Goal: Information Seeking & Learning: Learn about a topic

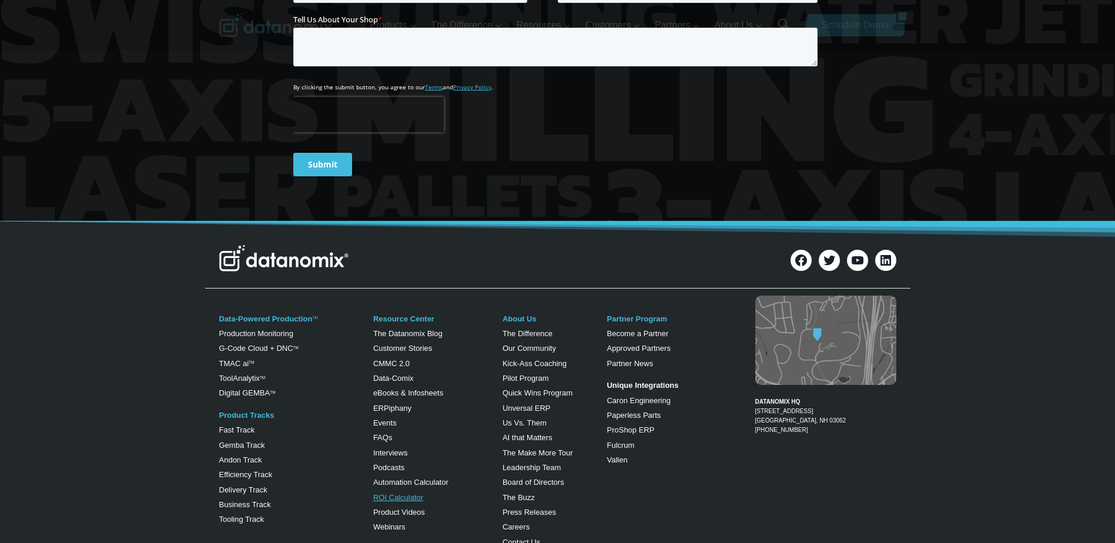
scroll to position [4587, 0]
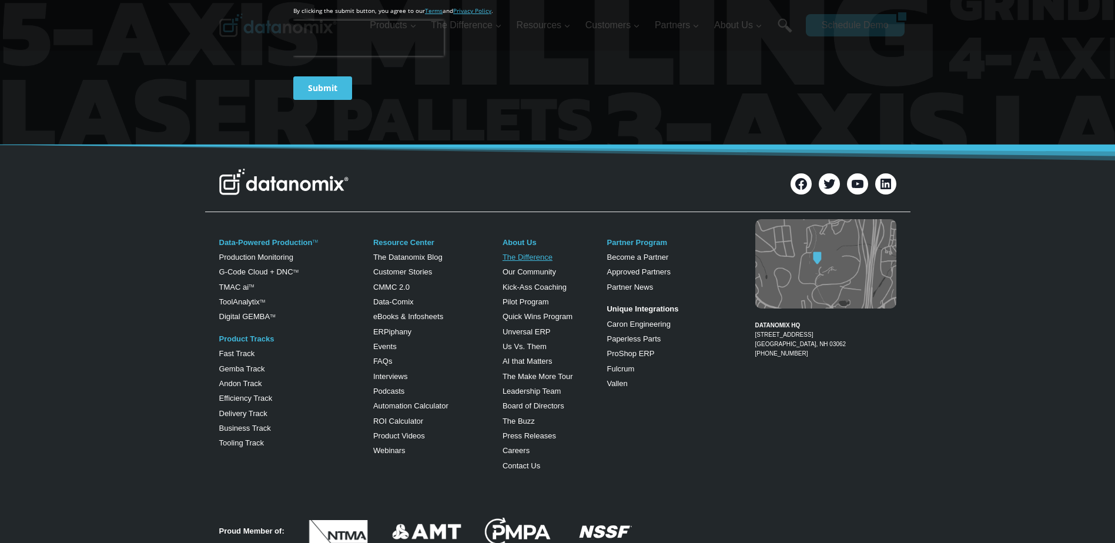
click at [539, 253] on link "The Difference" at bounding box center [528, 257] width 50 height 9
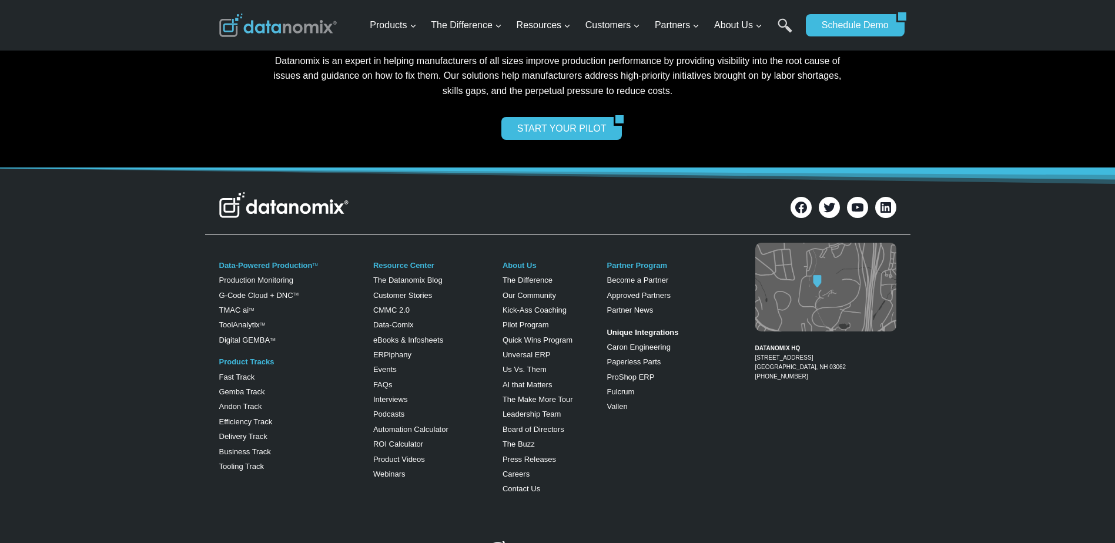
scroll to position [2881, 0]
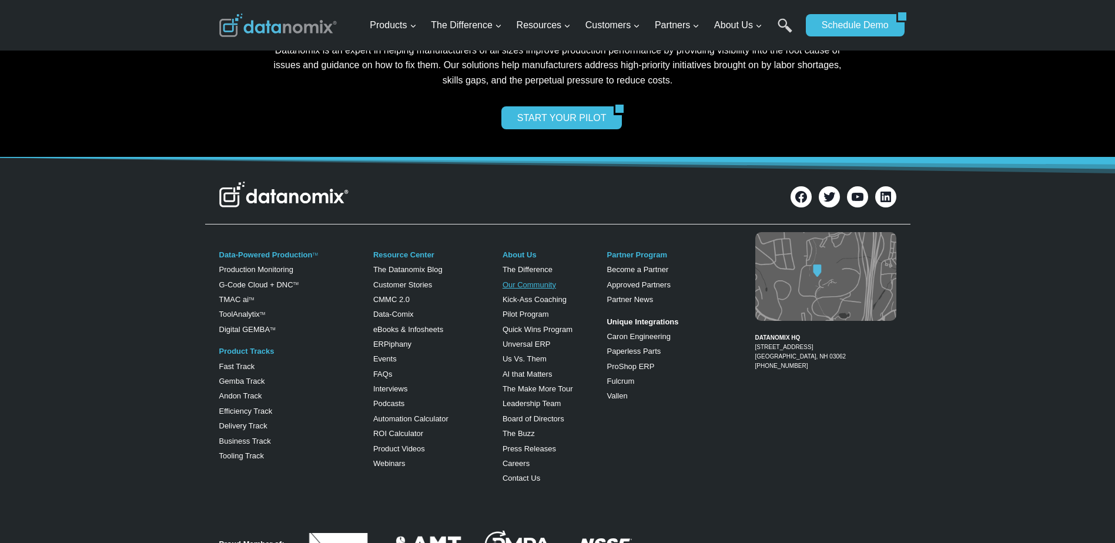
click at [543, 280] on link "Our Community" at bounding box center [530, 284] width 54 height 9
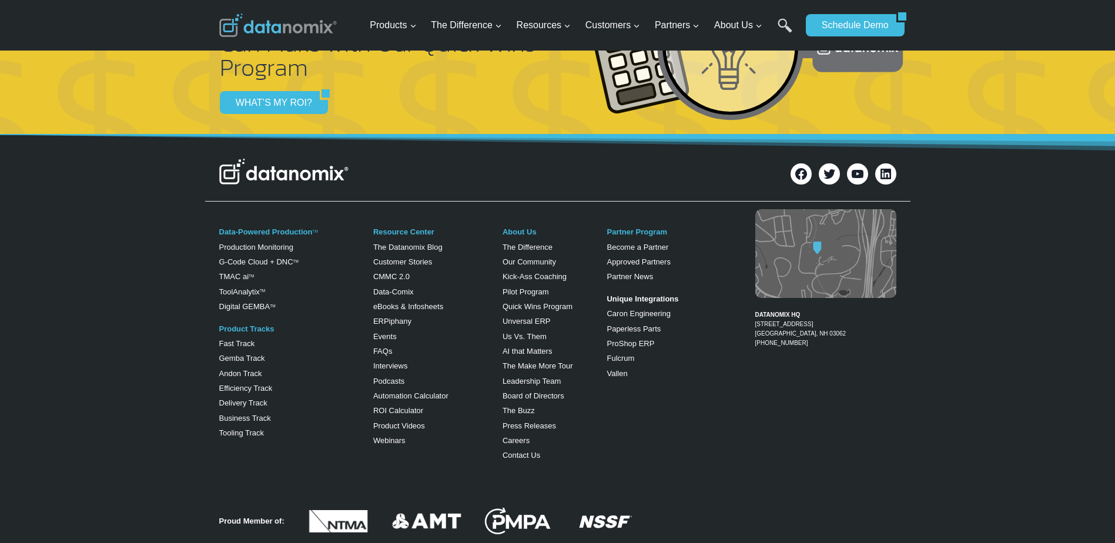
scroll to position [2533, 0]
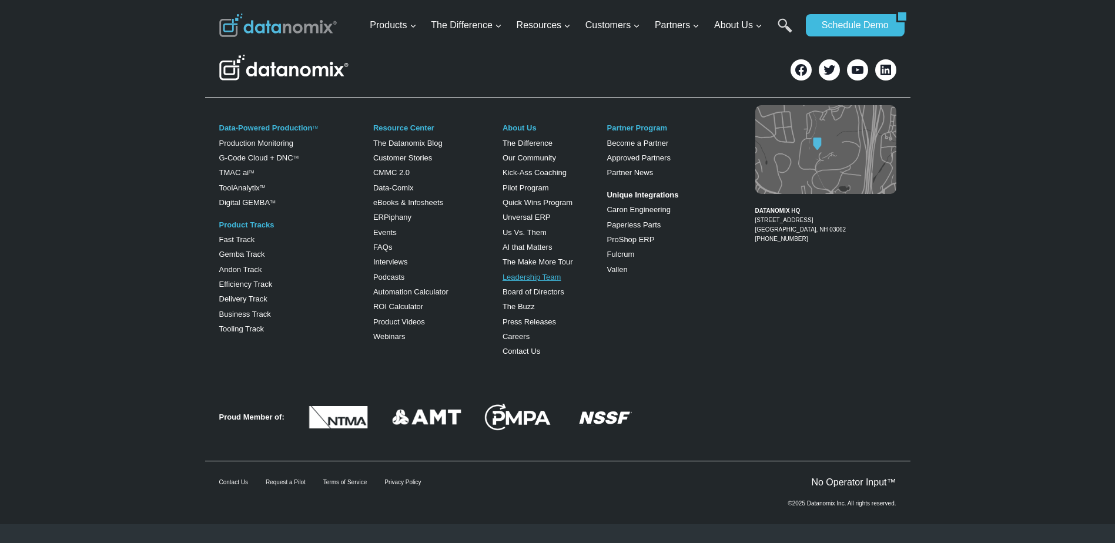
click at [539, 276] on link "Leadership Team" at bounding box center [532, 277] width 59 height 9
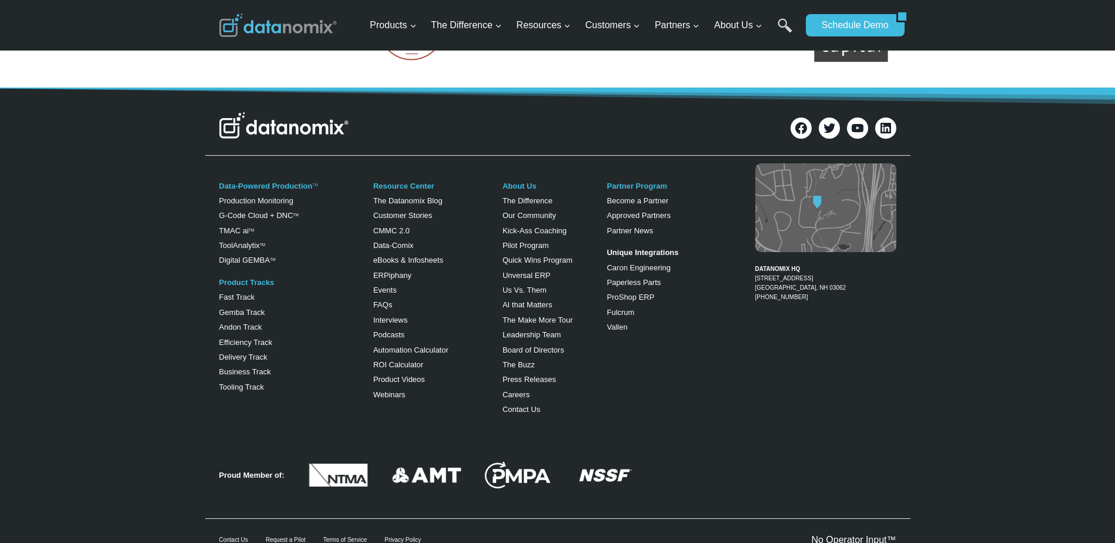
scroll to position [2507, 0]
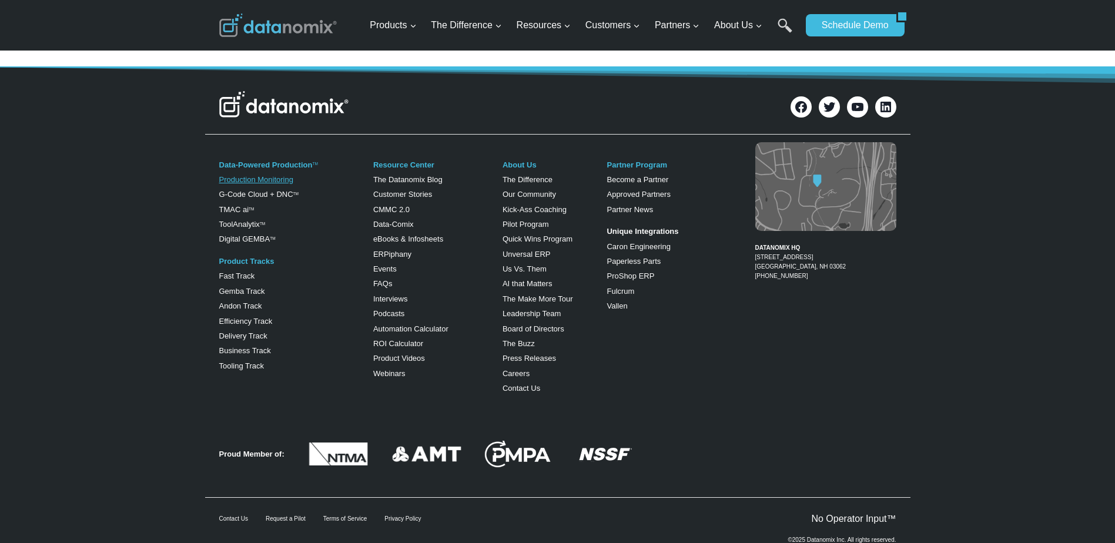
click at [283, 175] on link "Production Monitoring" at bounding box center [256, 179] width 74 height 9
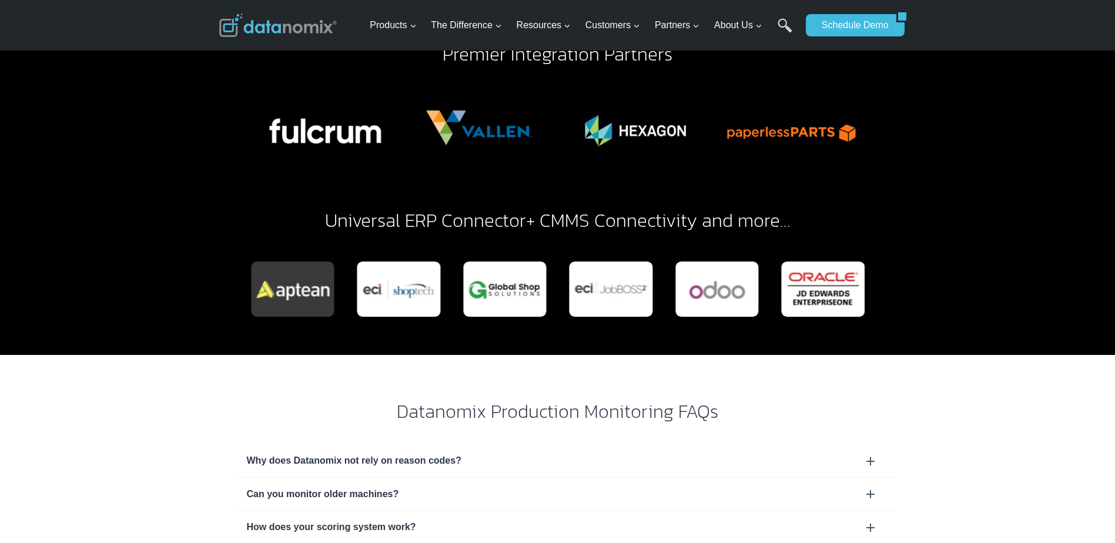
scroll to position [3469, 0]
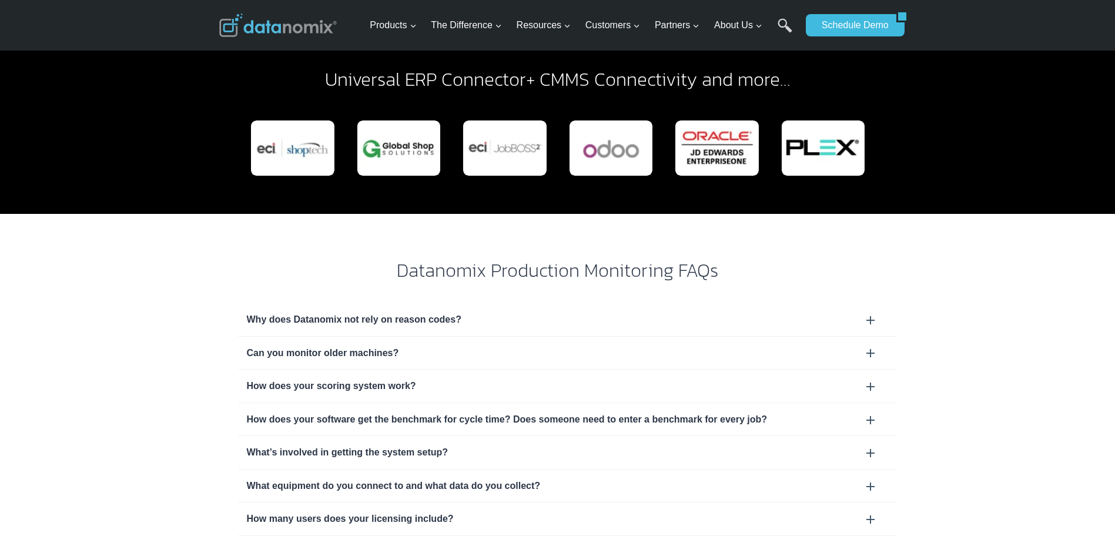
click at [361, 346] on div "Can you monitor older machines?" at bounding box center [567, 353] width 641 height 15
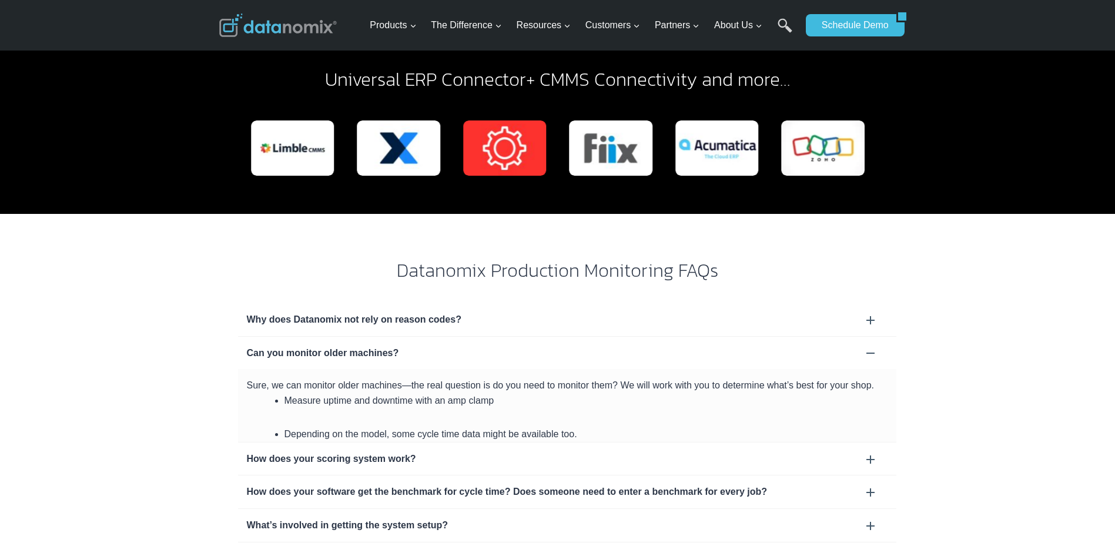
click at [380, 346] on div "Can you monitor older machines?" at bounding box center [567, 353] width 641 height 15
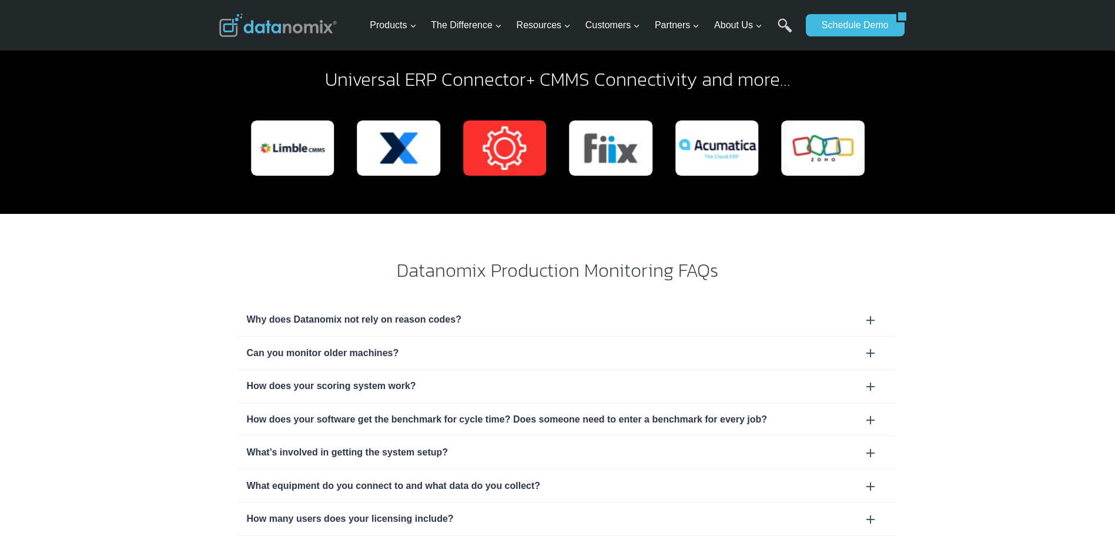
click at [404, 312] on div "Why does Datanomix not rely on reason codes?" at bounding box center [567, 319] width 641 height 15
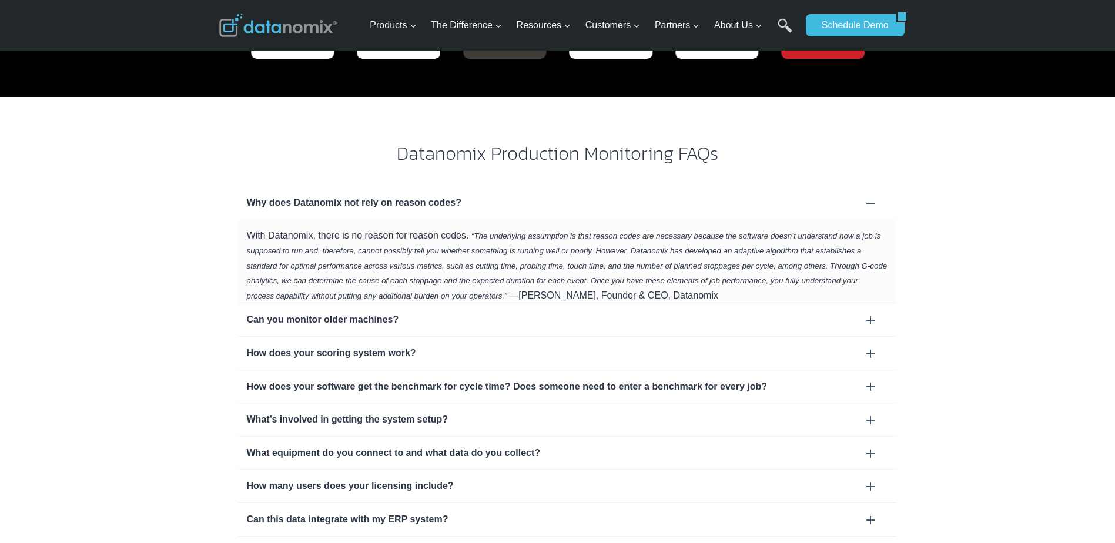
scroll to position [3587, 0]
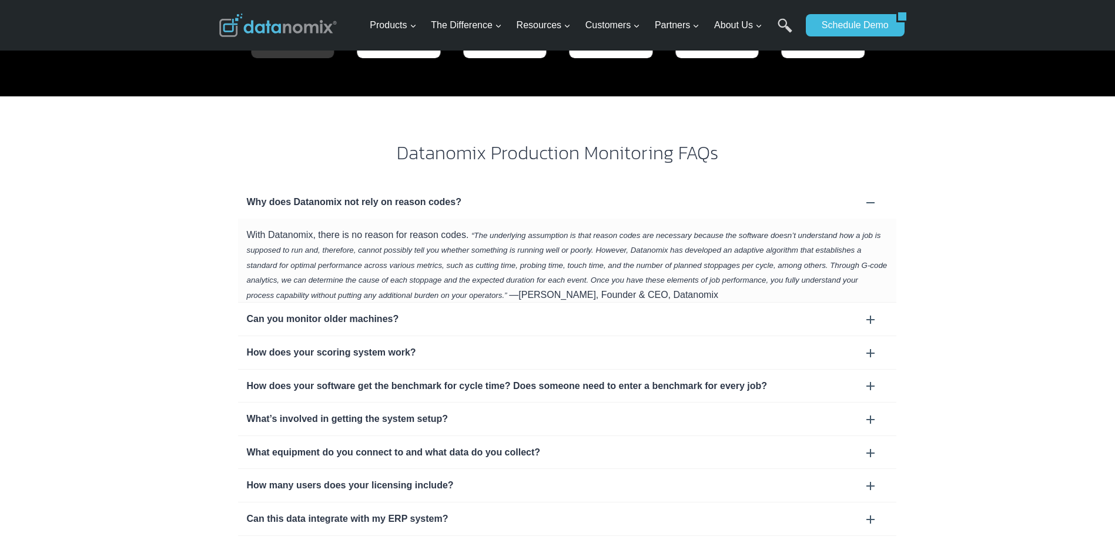
click at [388, 345] on div "How does your scoring system work?" at bounding box center [567, 352] width 641 height 15
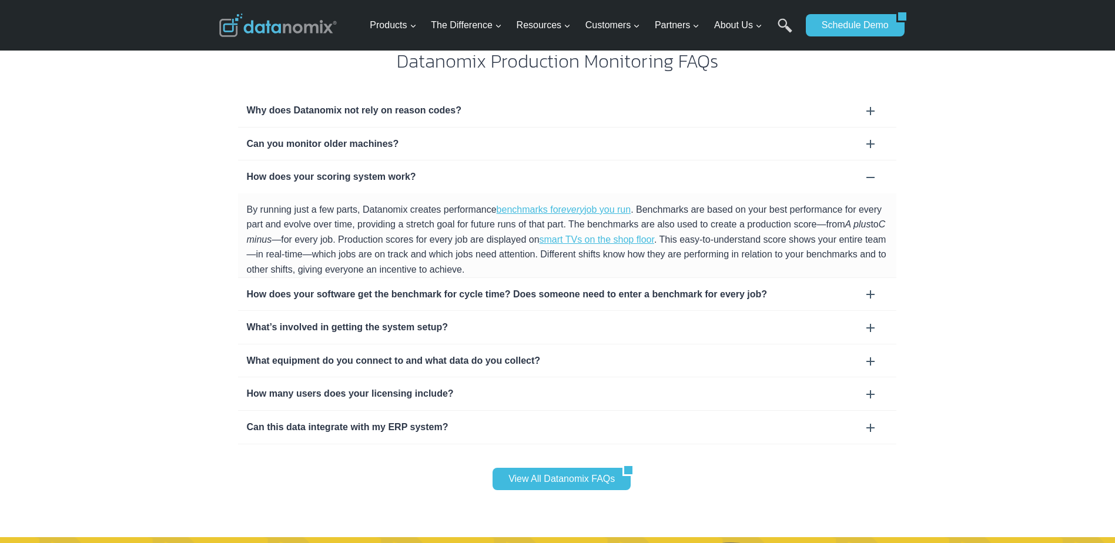
scroll to position [3705, 0]
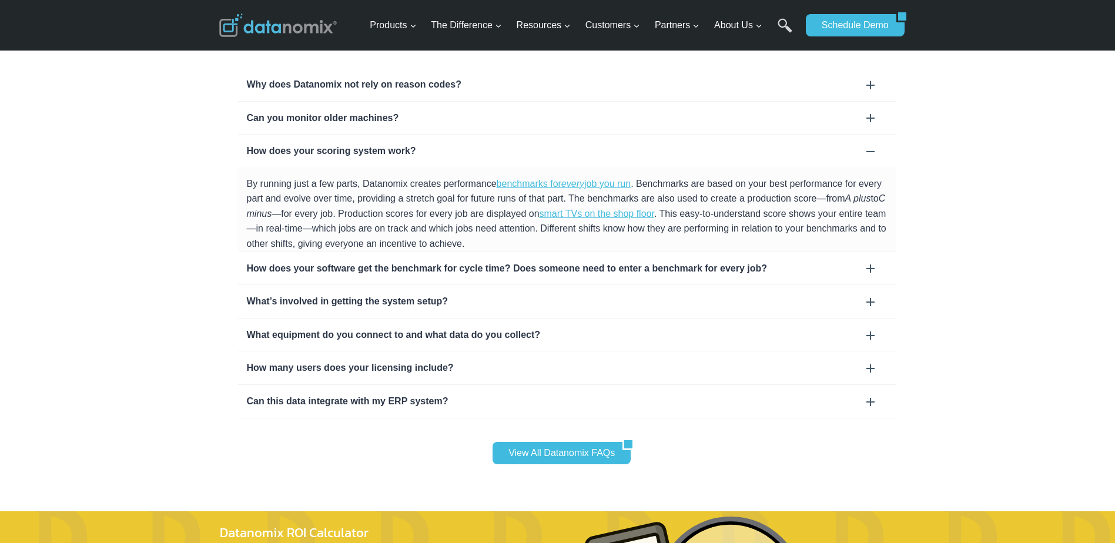
click at [522, 261] on div "How does your software get the benchmark for cycle time? Does someone need to e…" at bounding box center [567, 268] width 641 height 15
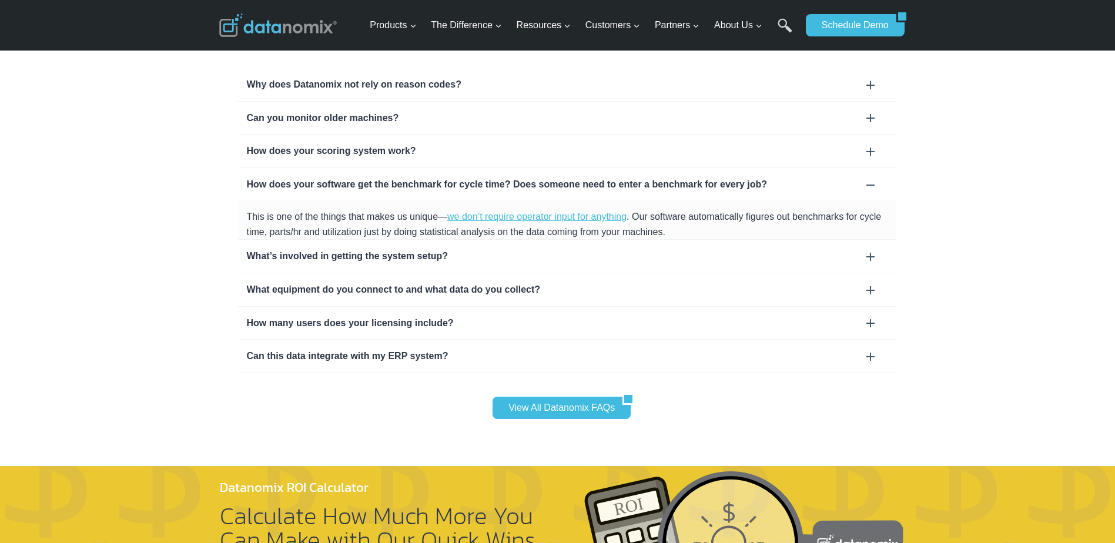
click at [418, 249] on div "What’s involved in getting the system setup?" at bounding box center [567, 256] width 641 height 15
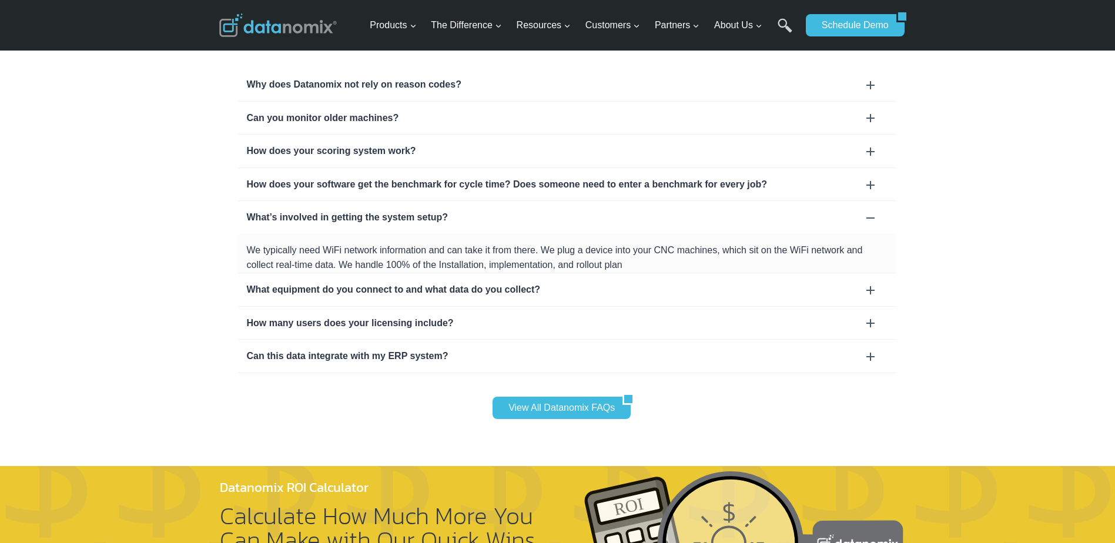
click at [432, 282] on div "What equipment do you connect to and what data do you collect?" at bounding box center [567, 289] width 641 height 15
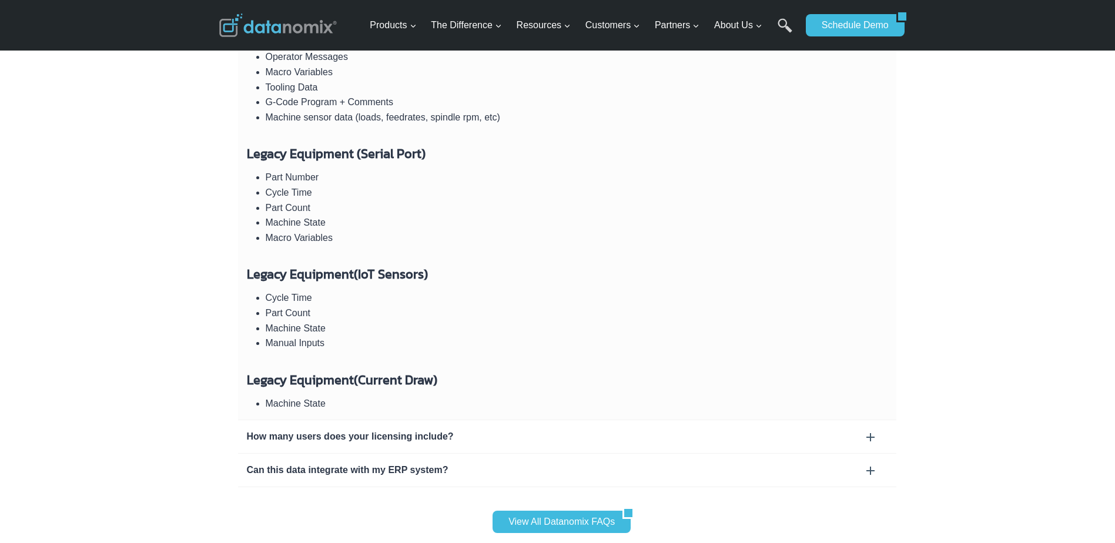
scroll to position [4116, 0]
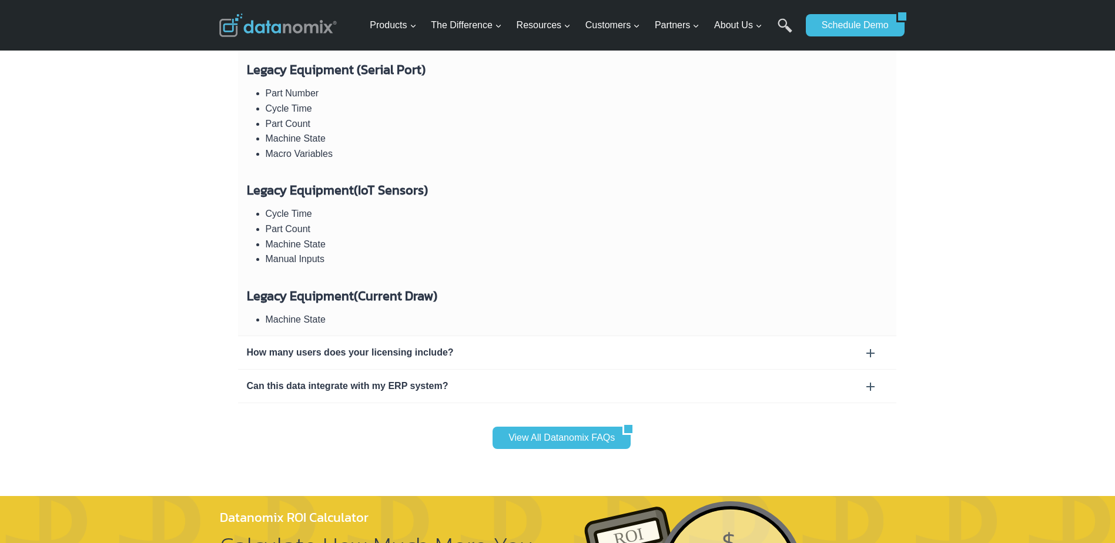
click at [402, 345] on div "How many users does your licensing include?" at bounding box center [567, 352] width 641 height 15
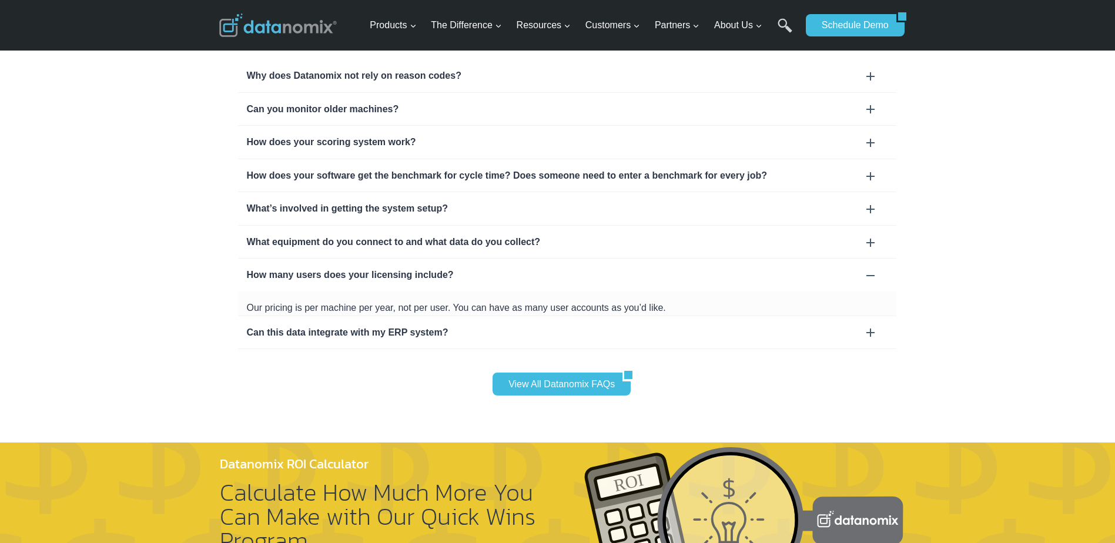
scroll to position [3711, 0]
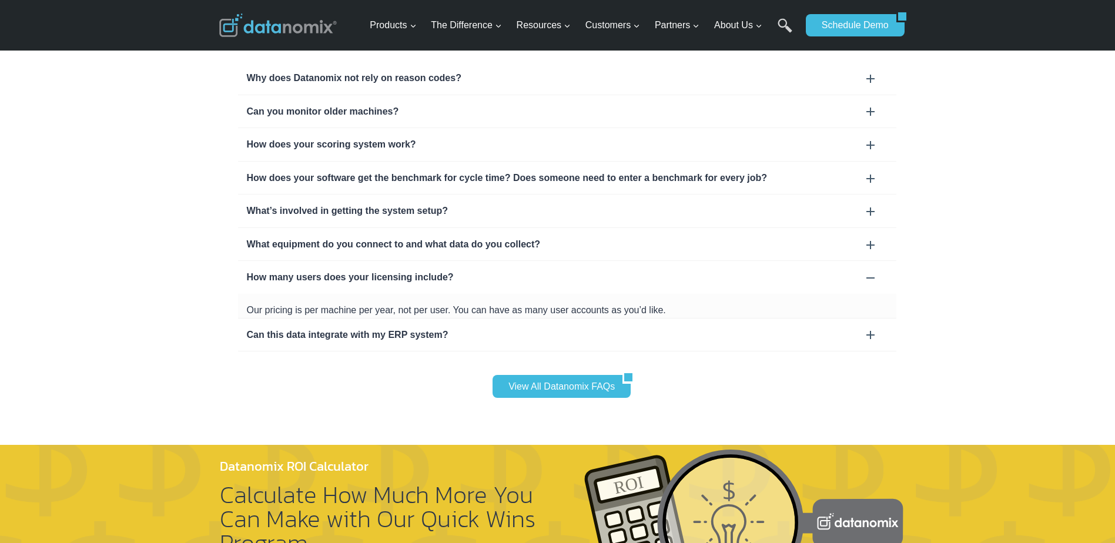
click at [412, 328] on div "Can this data integrate with my ERP system?" at bounding box center [567, 335] width 641 height 15
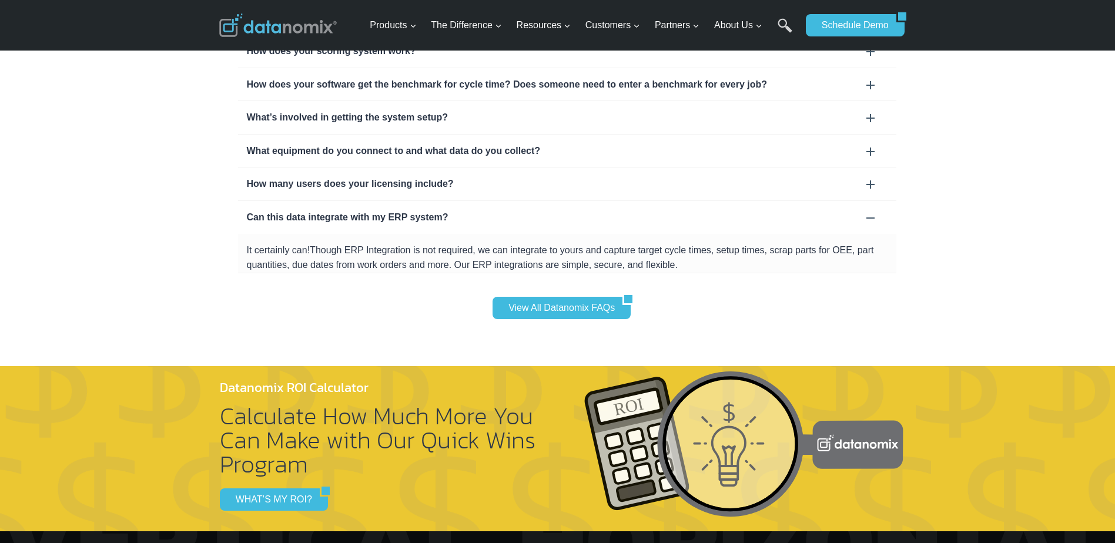
scroll to position [3593, 0]
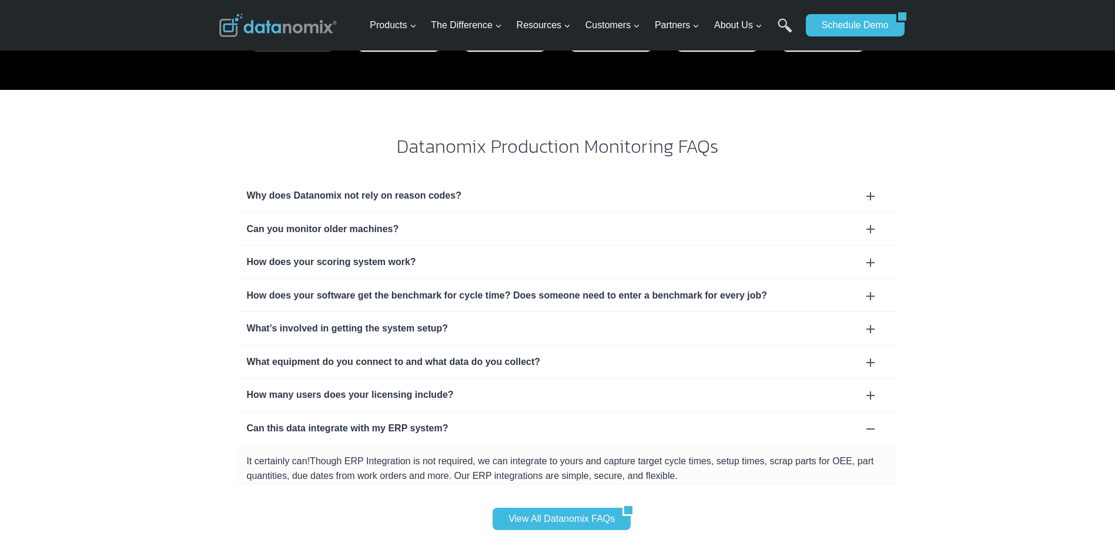
click at [395, 388] on div "How many users does your licensing include?" at bounding box center [567, 395] width 641 height 15
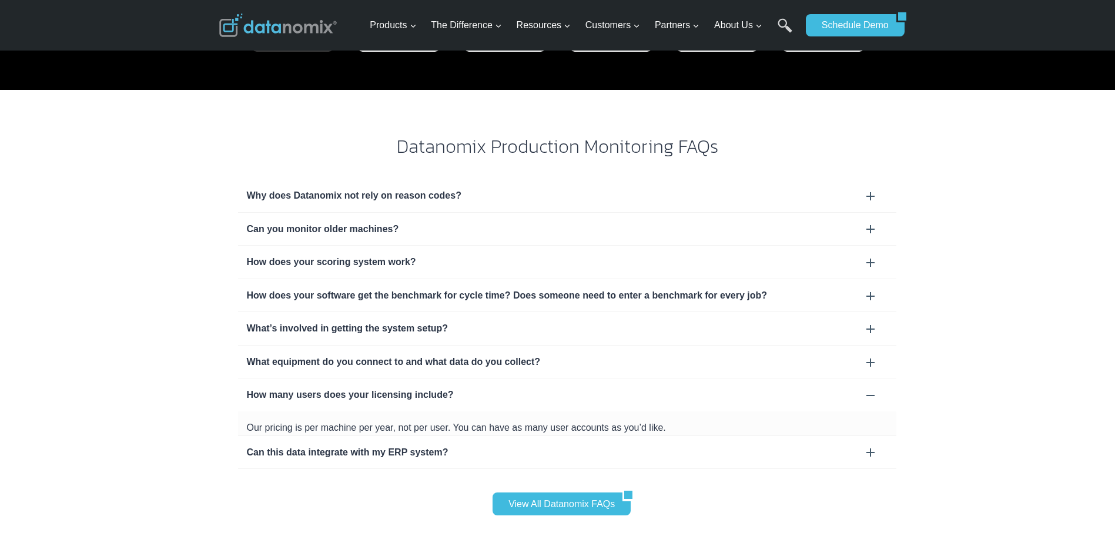
click at [405, 355] on div "What equipment do you connect to and what data do you collect?" at bounding box center [567, 362] width 641 height 15
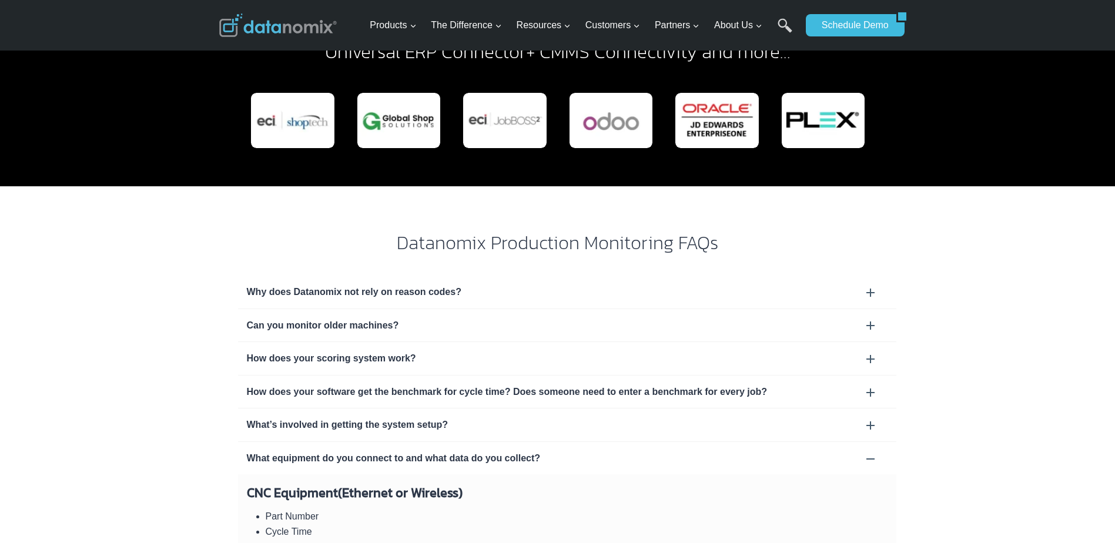
scroll to position [3476, 0]
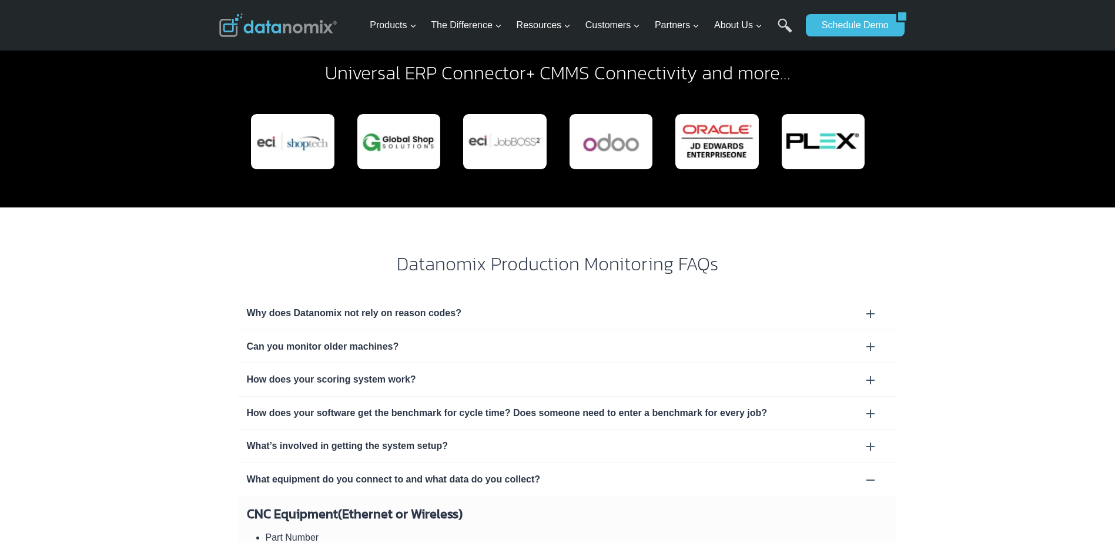
click at [425, 439] on div "What’s involved in getting the system setup?" at bounding box center [567, 446] width 641 height 15
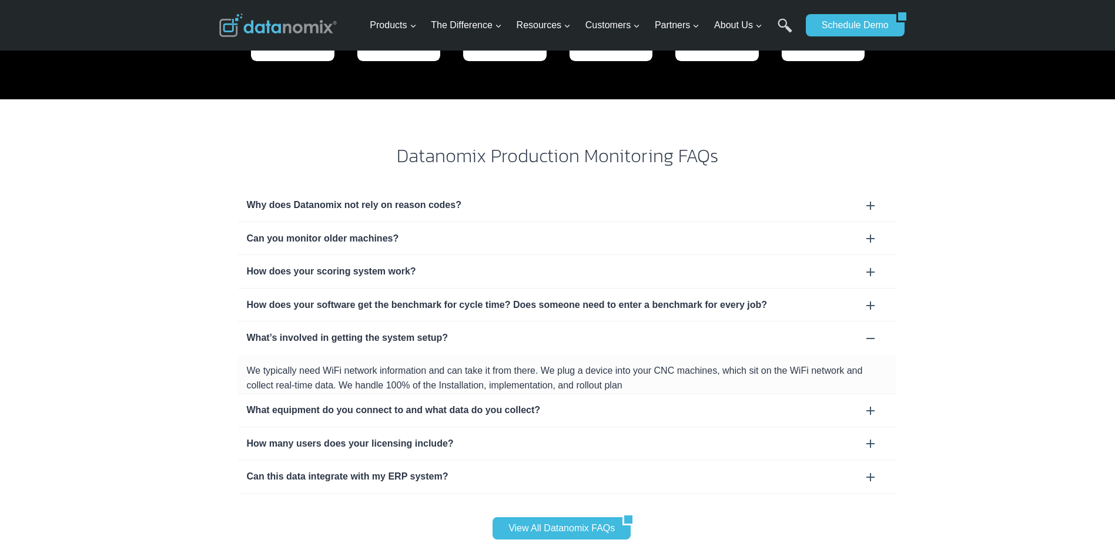
scroll to position [3593, 0]
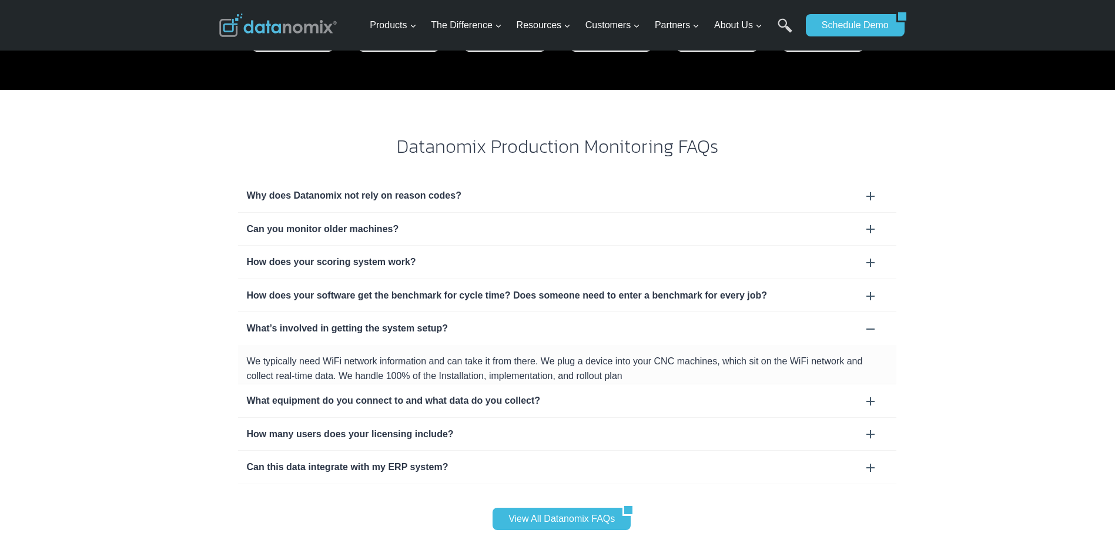
click at [446, 393] on div "What equipment do you connect to and what data do you collect?" at bounding box center [567, 400] width 641 height 15
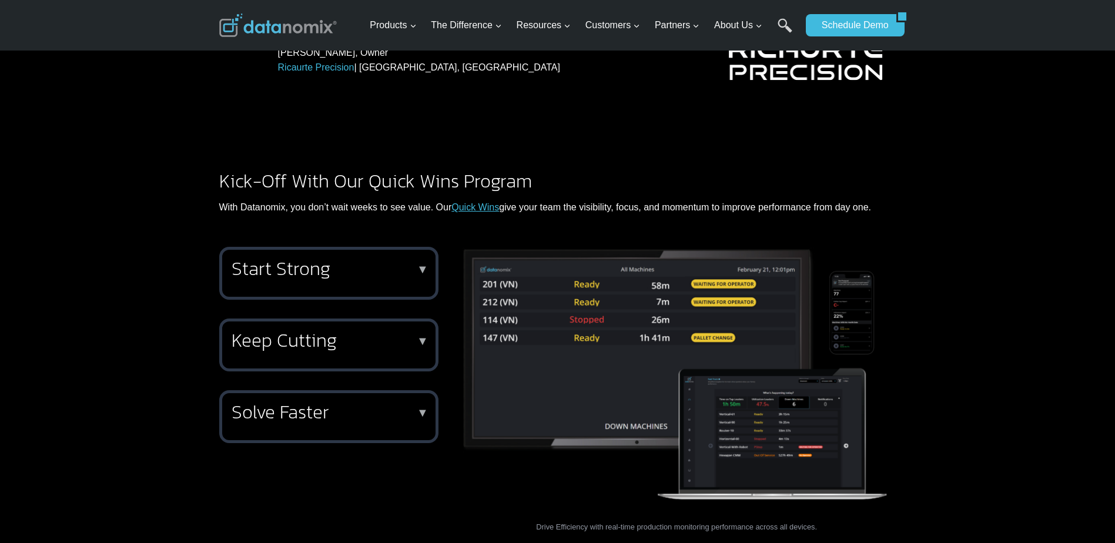
scroll to position [1183, 0]
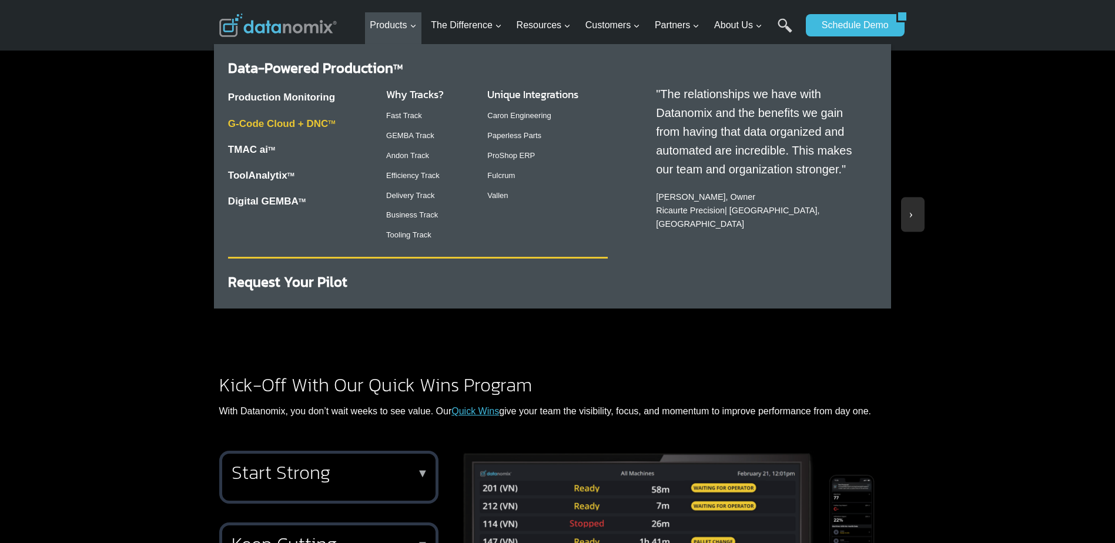
click at [303, 122] on link "G-Code Cloud + DNC TM" at bounding box center [282, 123] width 108 height 11
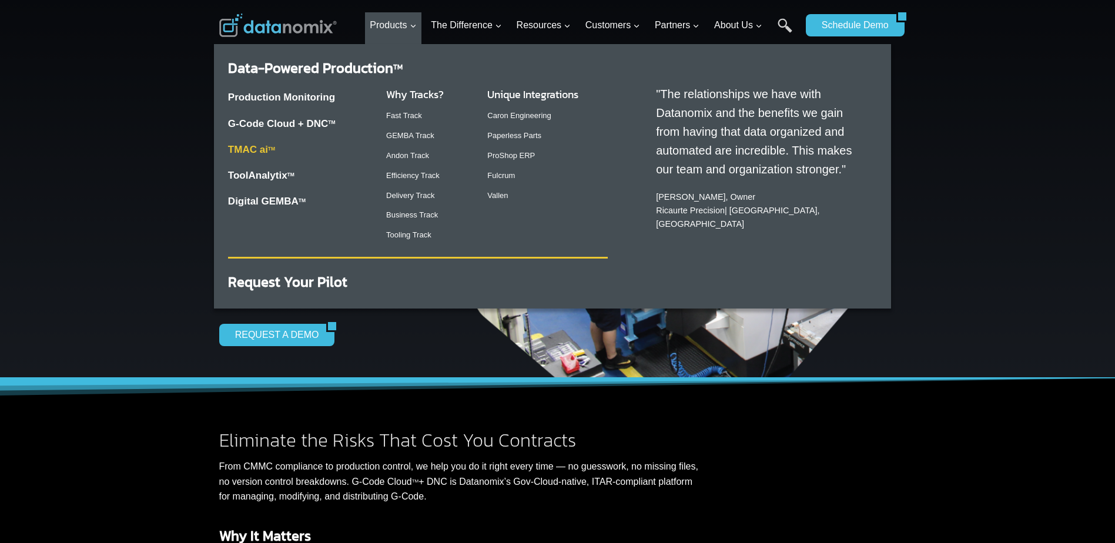
click at [261, 148] on link "TMAC ai TM" at bounding box center [251, 149] width 47 height 11
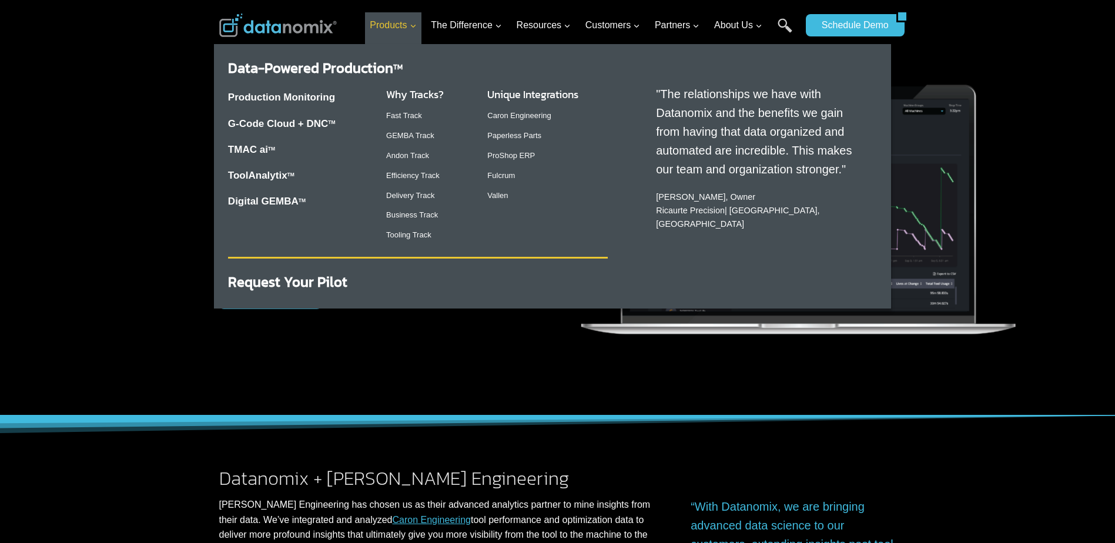
scroll to position [118, 0]
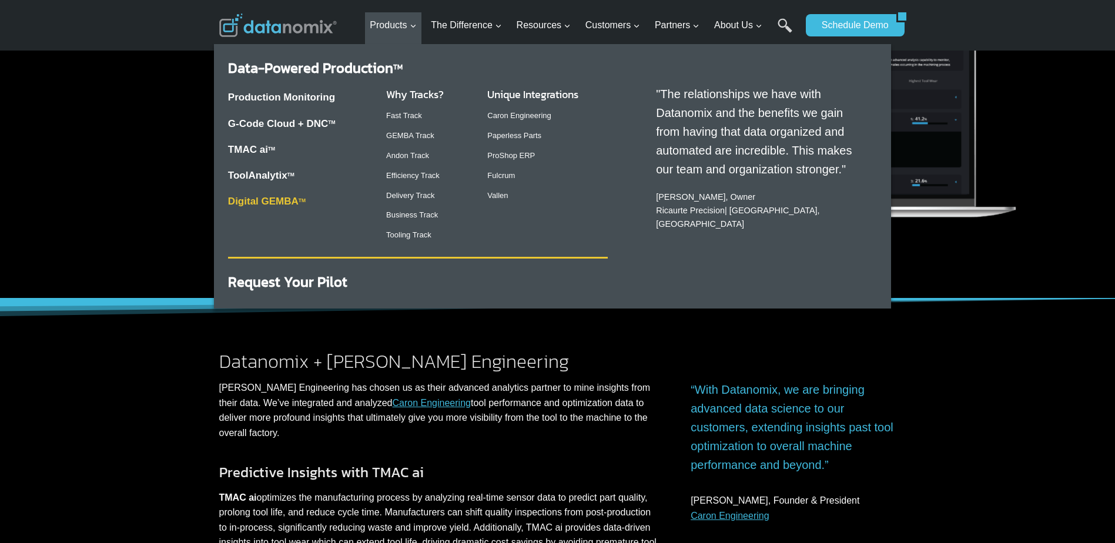
click at [290, 202] on link "Digital GEMBA TM" at bounding box center [267, 201] width 78 height 11
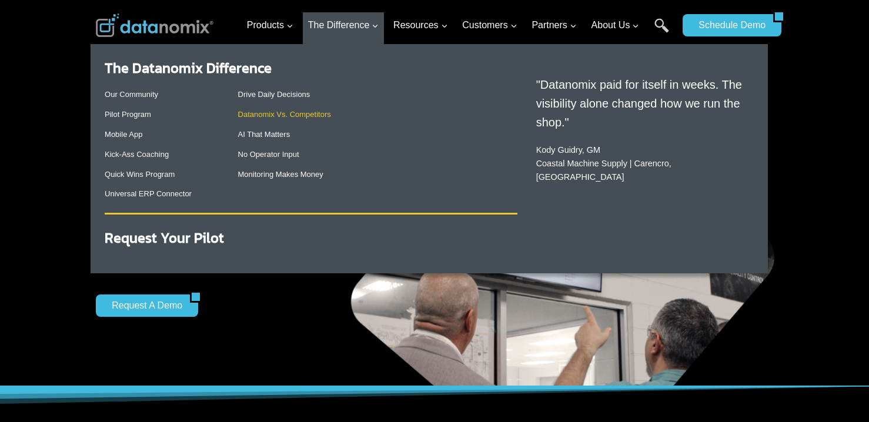
click at [305, 115] on link "Datanomix Vs. Competitors" at bounding box center [284, 114] width 93 height 9
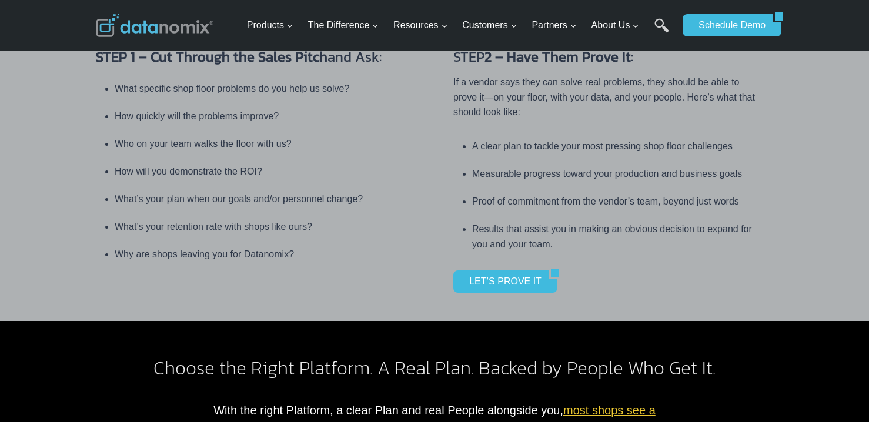
scroll to position [764, 0]
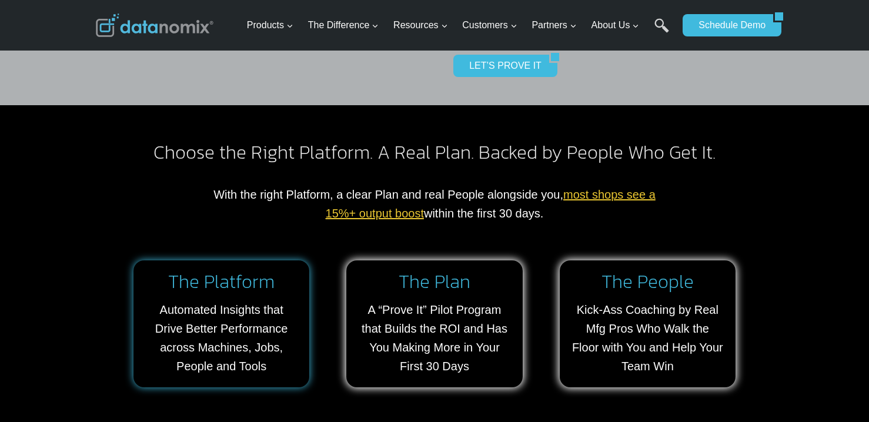
click at [261, 308] on link at bounding box center [221, 323] width 176 height 127
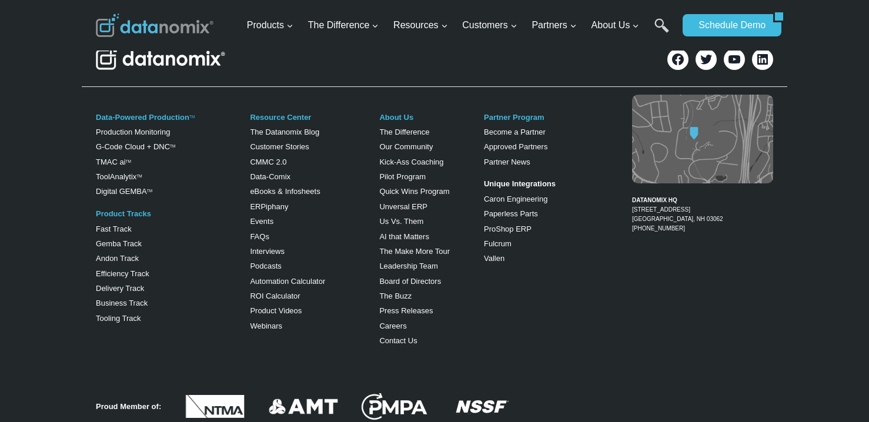
scroll to position [1294, 0]
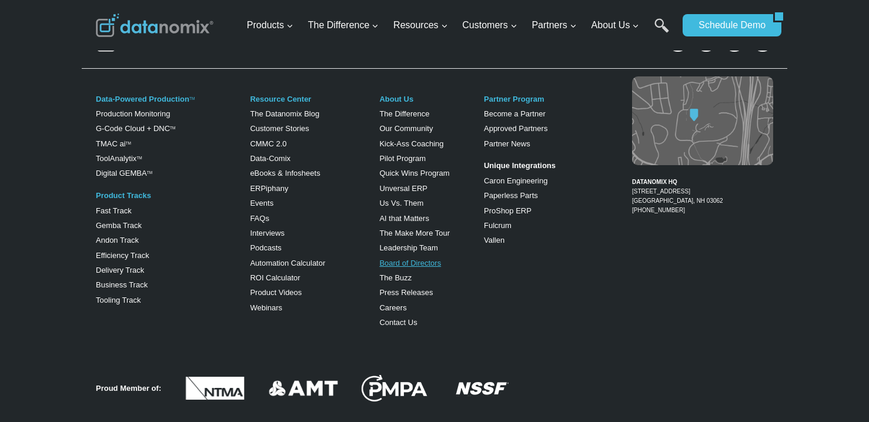
click at [421, 263] on link "Board of Directors" at bounding box center [410, 263] width 62 height 9
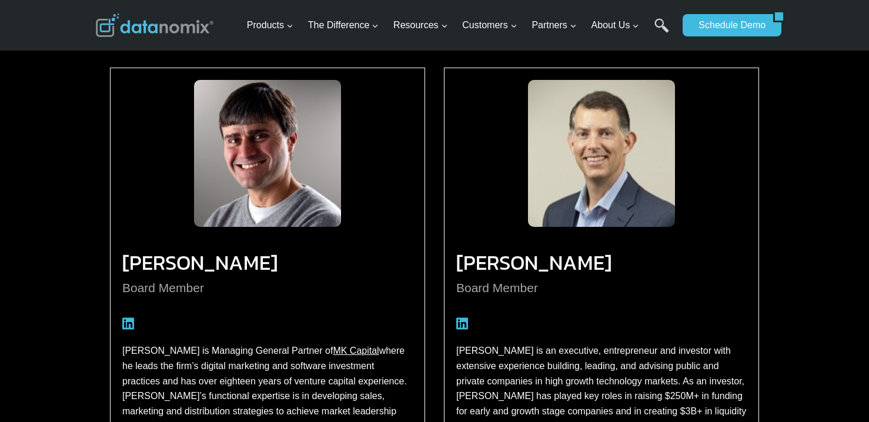
scroll to position [529, 0]
